Goal: Task Accomplishment & Management: Use online tool/utility

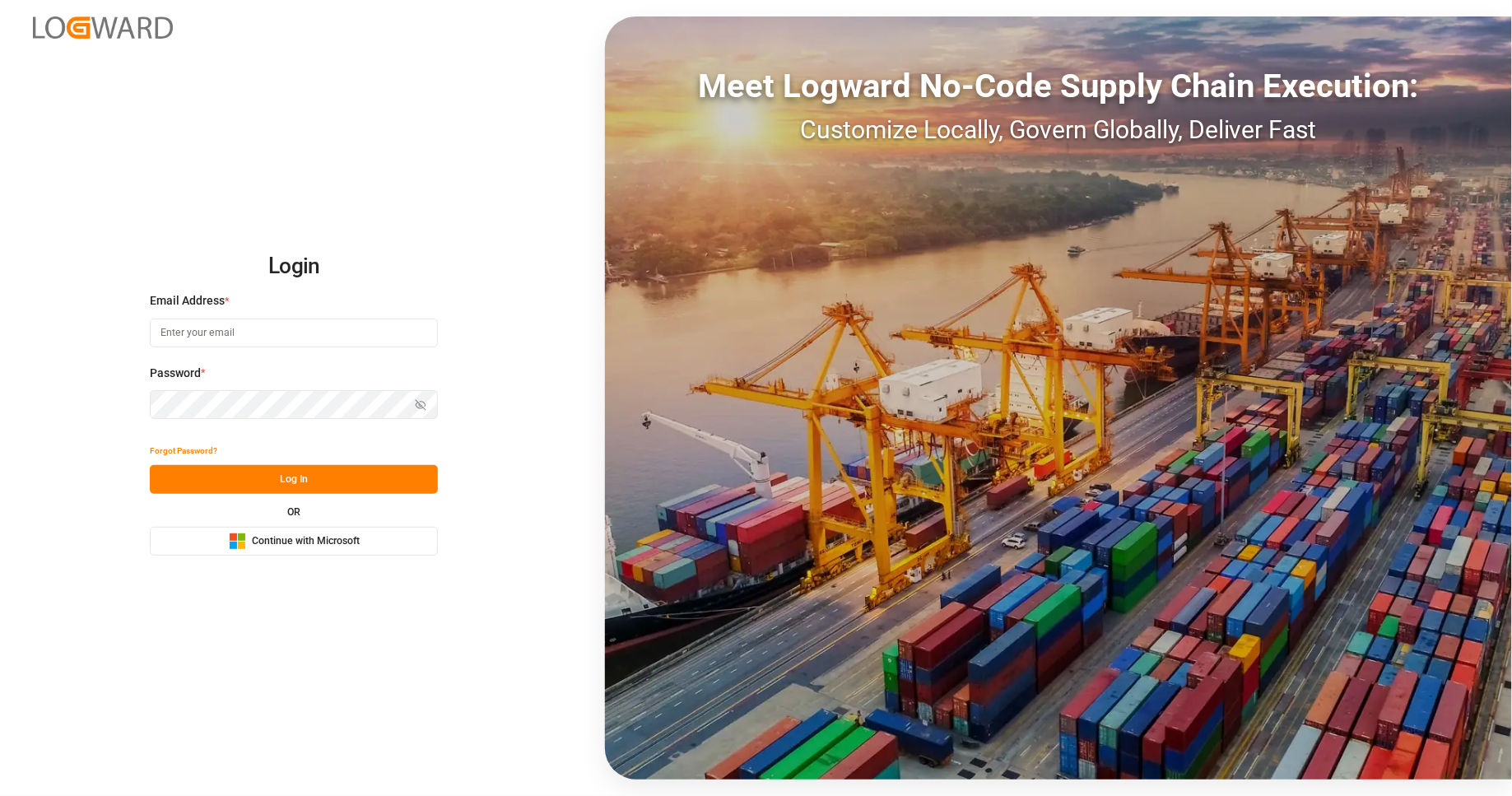
click at [350, 541] on span "Continue with Microsoft" at bounding box center [305, 541] width 108 height 15
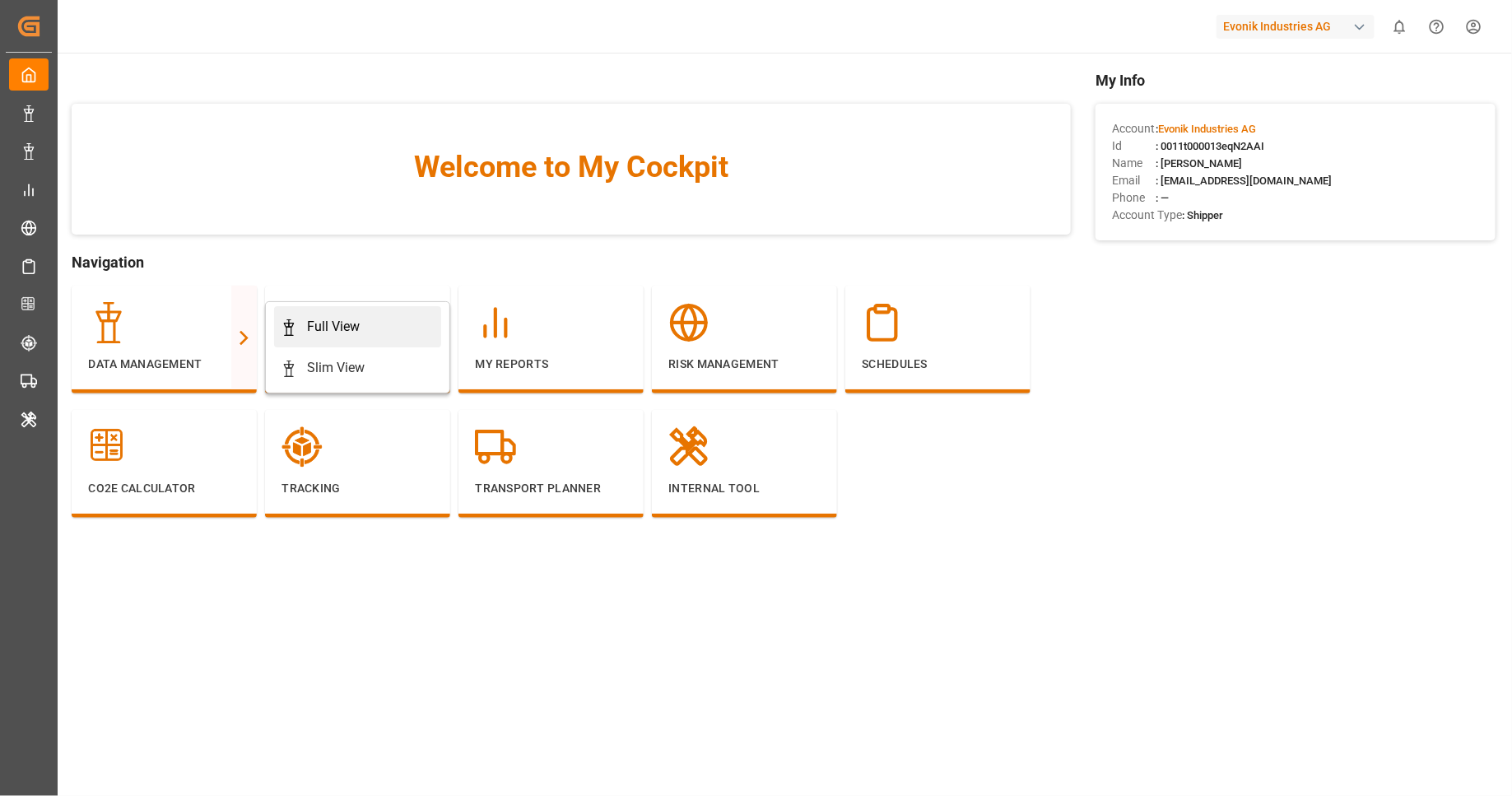
click at [314, 318] on div "Full View" at bounding box center [333, 326] width 53 height 20
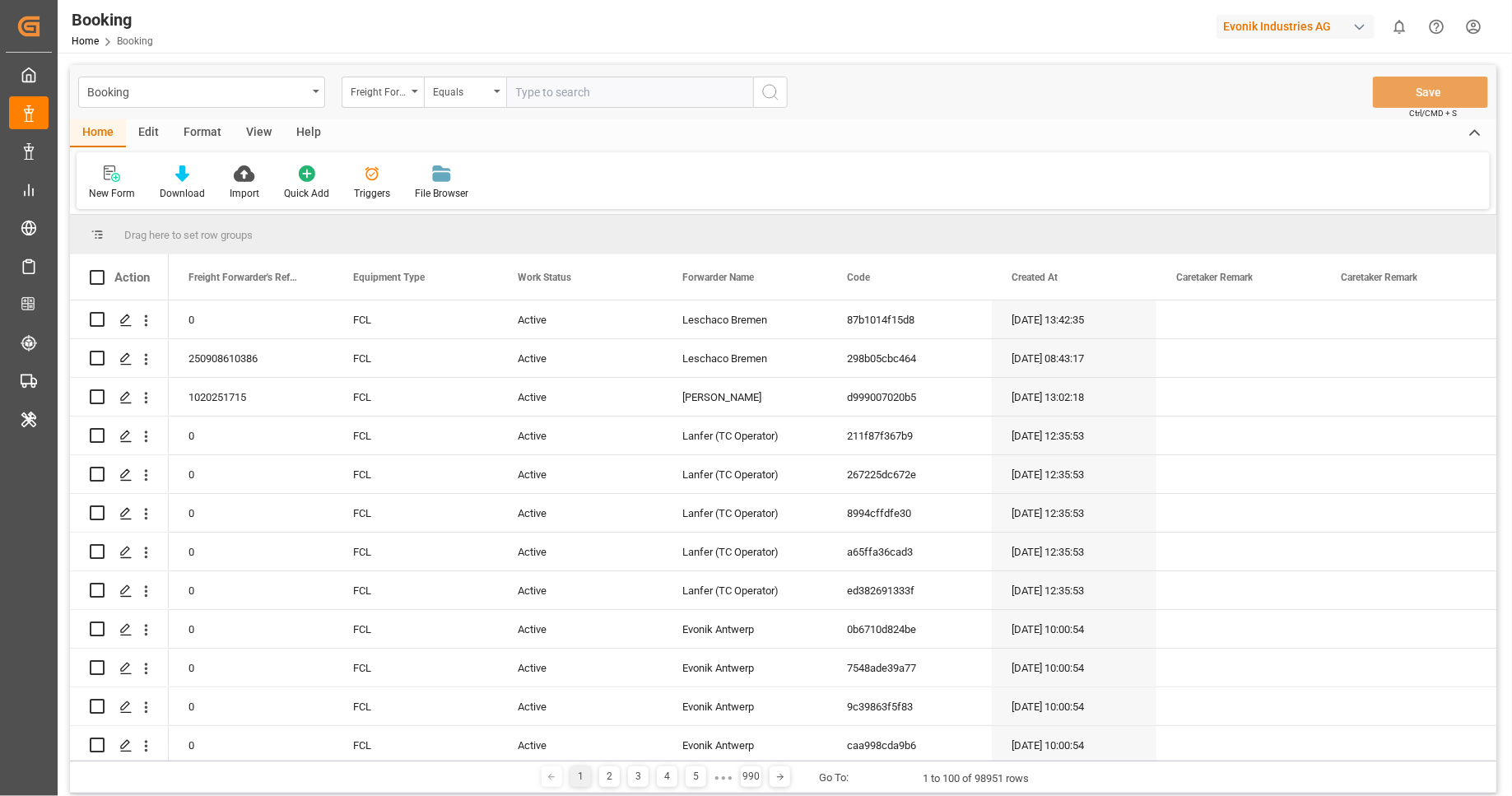
click at [196, 144] on div "Format" at bounding box center [203, 133] width 63 height 28
click at [105, 199] on div "Filter Rows" at bounding box center [113, 193] width 49 height 15
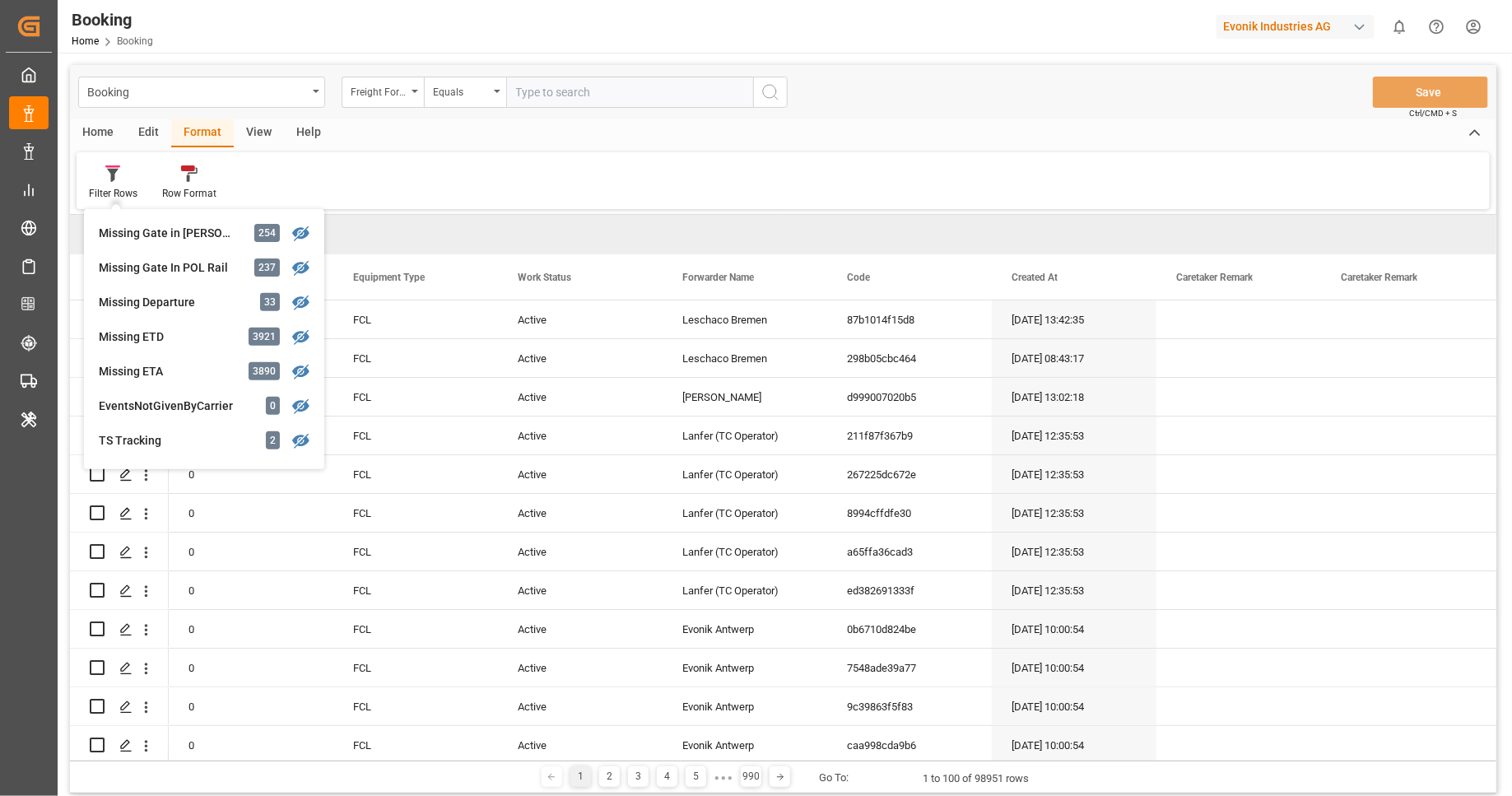
scroll to position [314, 0]
